Goal: Check status

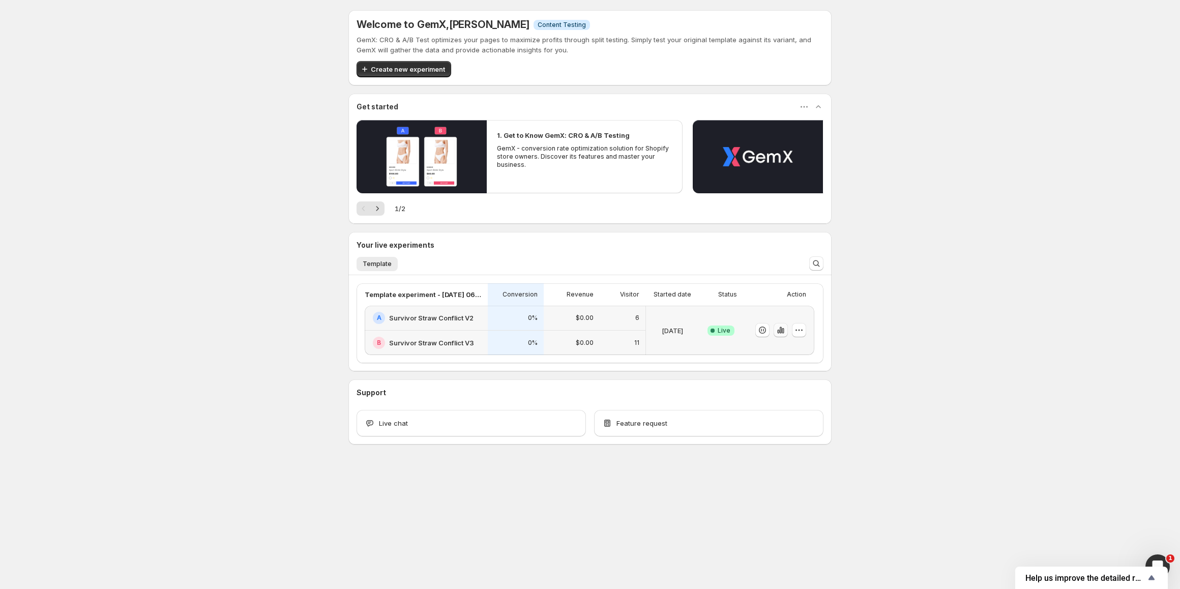
click at [784, 331] on icon "button" at bounding box center [781, 330] width 10 height 10
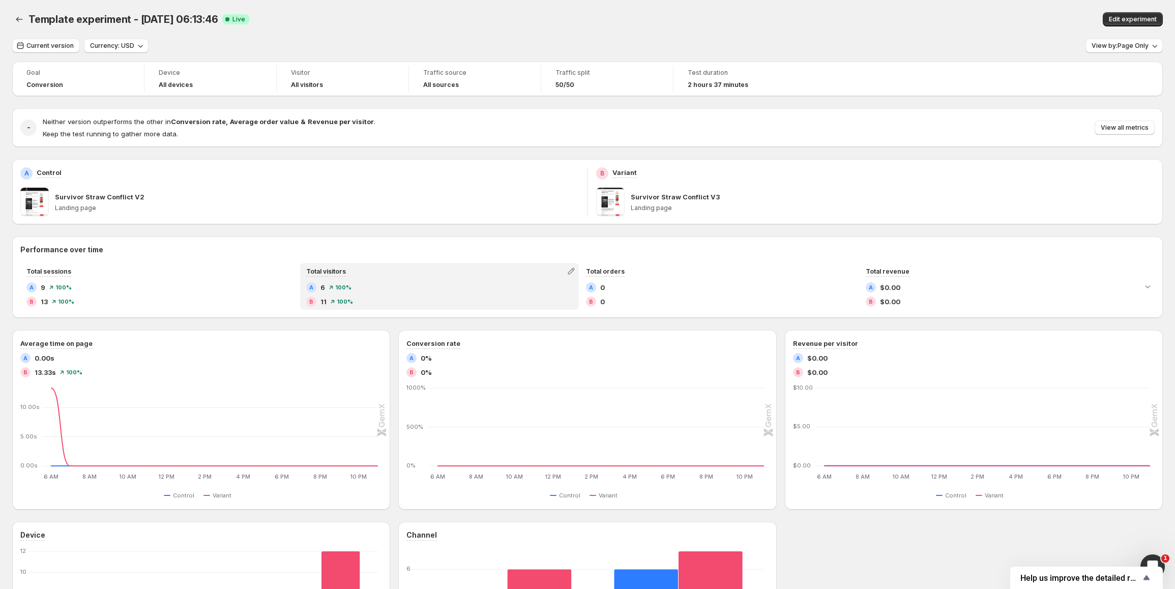
click at [458, 266] on div "Total visitors" at bounding box center [439, 271] width 277 height 14
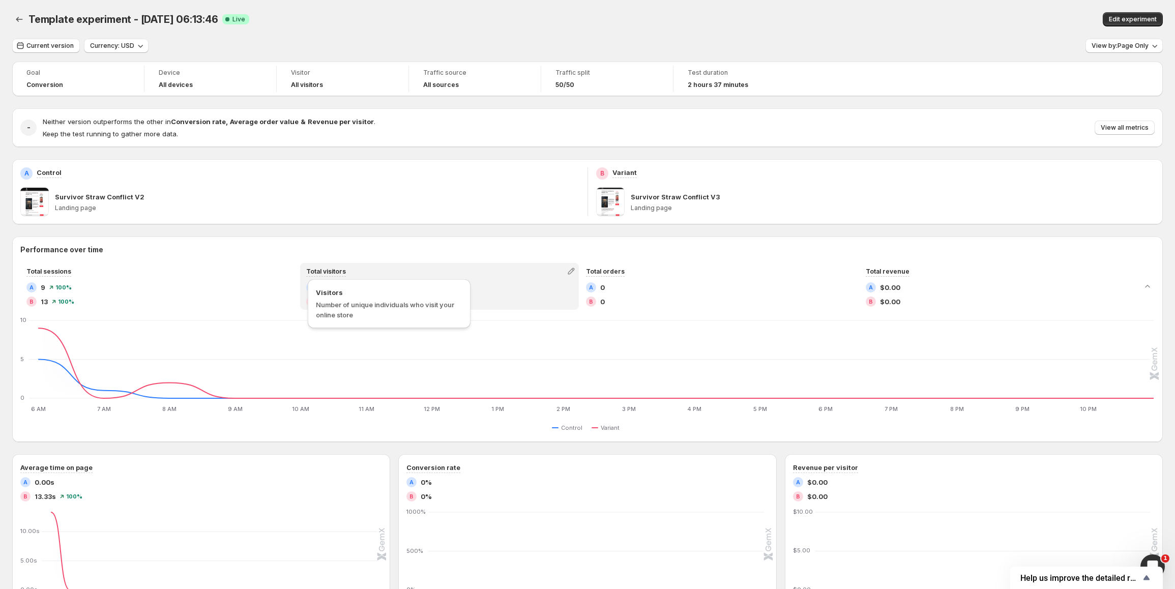
click at [323, 273] on span "Total visitors" at bounding box center [326, 272] width 40 height 8
click at [571, 273] on icon "button" at bounding box center [571, 271] width 10 height 10
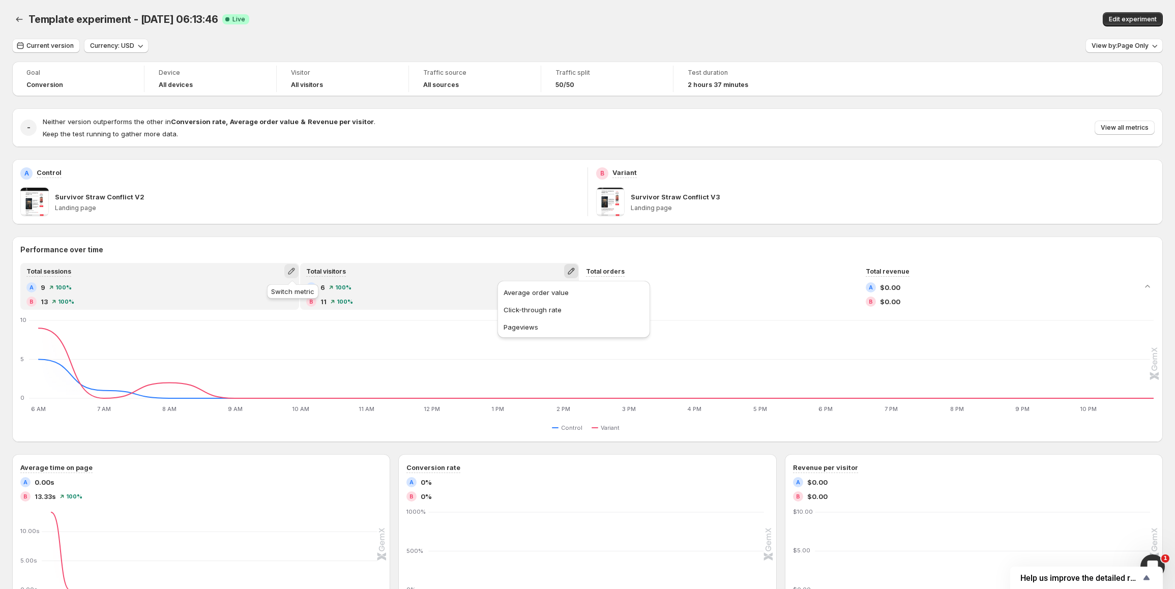
click at [290, 268] on icon "button" at bounding box center [291, 271] width 10 height 10
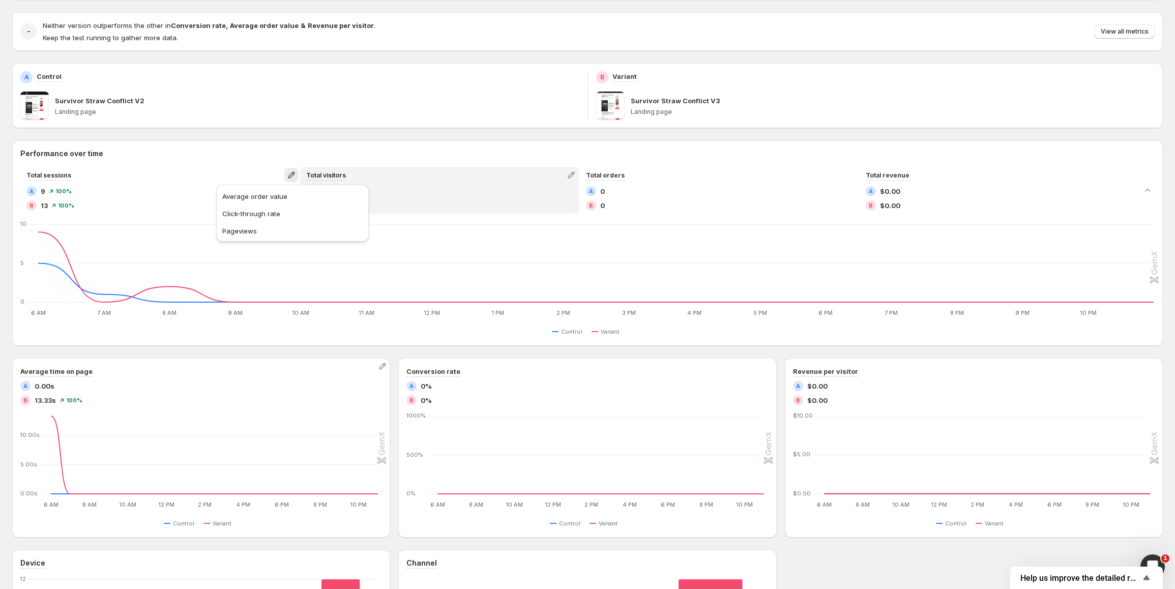
scroll to position [102, 0]
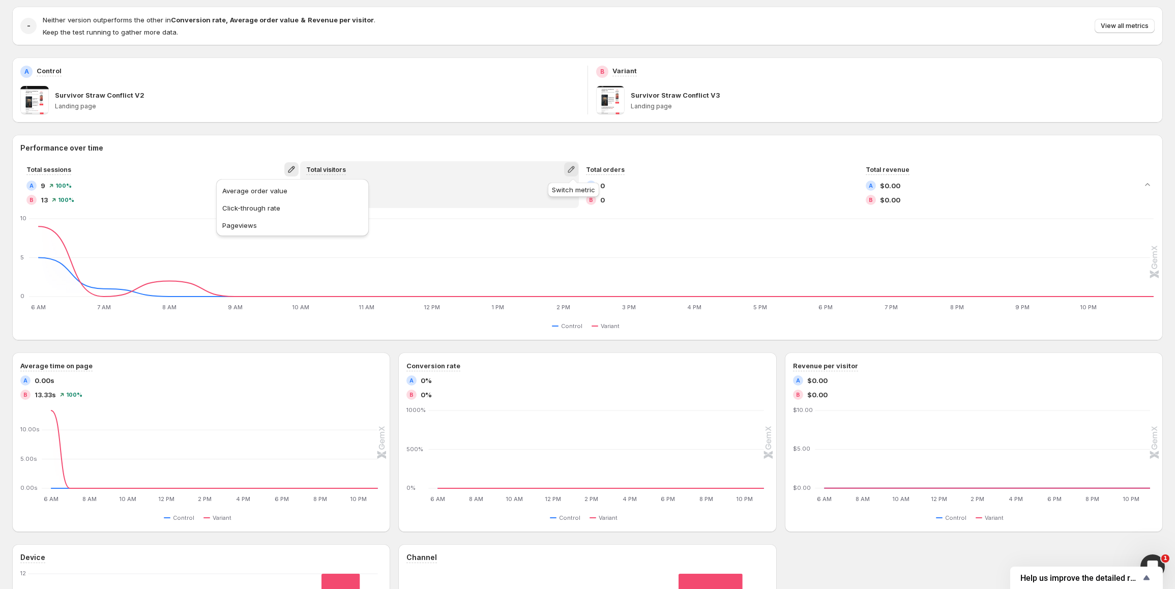
click at [575, 169] on icon "button" at bounding box center [571, 169] width 10 height 10
click at [551, 199] on ul "Average order value Click-through rate Pageviews" at bounding box center [573, 207] width 146 height 51
click at [546, 204] on span "Click-through rate" at bounding box center [532, 208] width 58 height 8
click at [179, 146] on h2 "Performance over time" at bounding box center [587, 148] width 1134 height 10
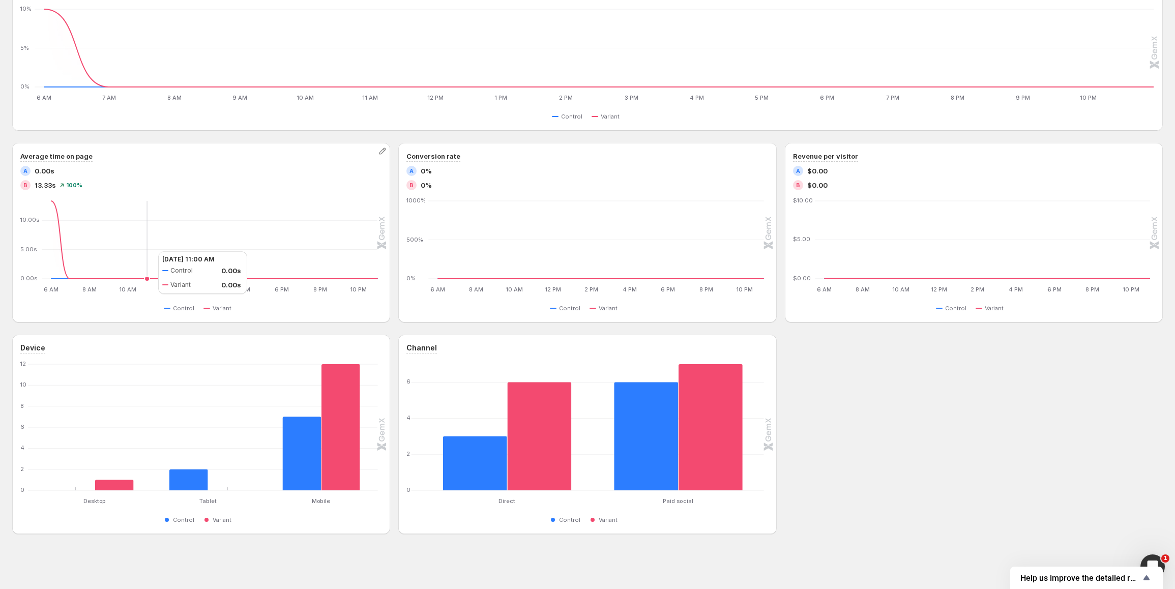
scroll to position [0, 0]
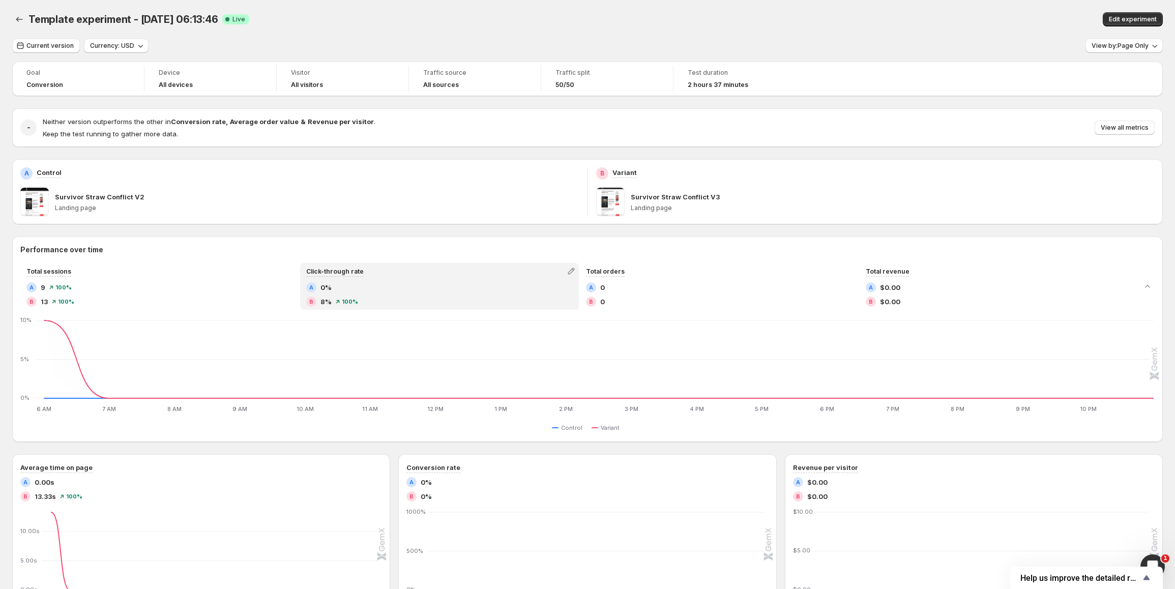
click at [773, 445] on div "Performance over time Total sessions A 9 100 % B 13 100 % Click-through rate A …" at bounding box center [587, 540] width 1150 height 609
